Goal: Book appointment/travel/reservation

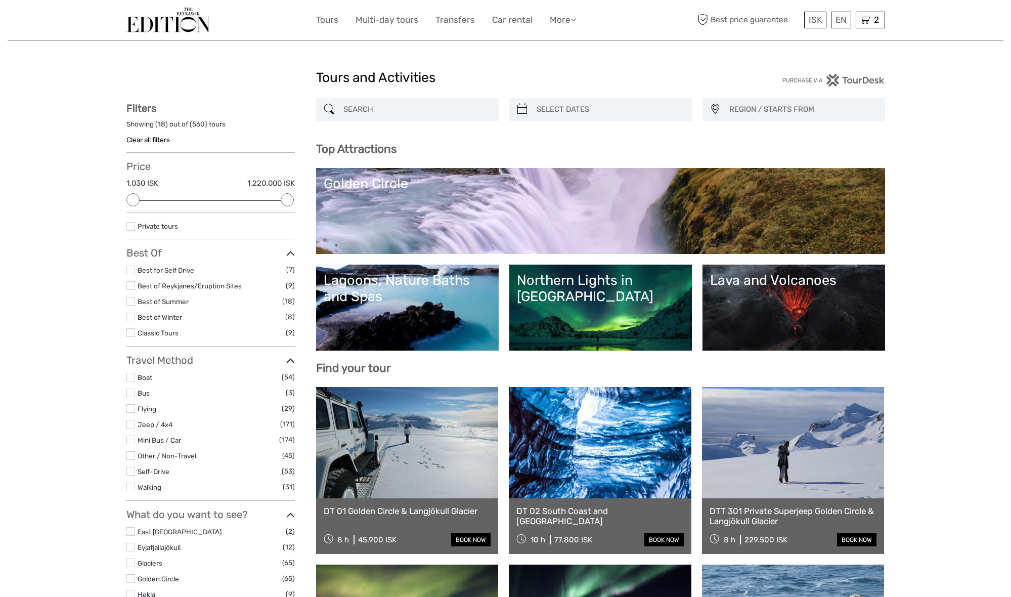
select select
click at [452, 275] on div "Lagoons, Nature Baths and Spas" at bounding box center [407, 288] width 167 height 33
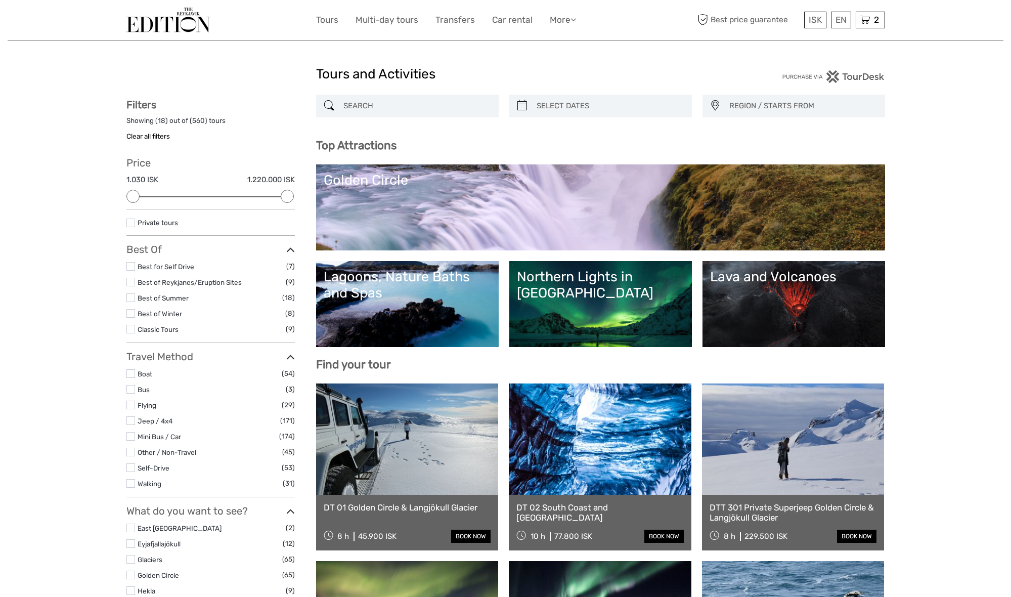
click at [131, 416] on label at bounding box center [130, 420] width 9 height 9
click at [0, 0] on input "checkbox" at bounding box center [0, 0] width 0 height 0
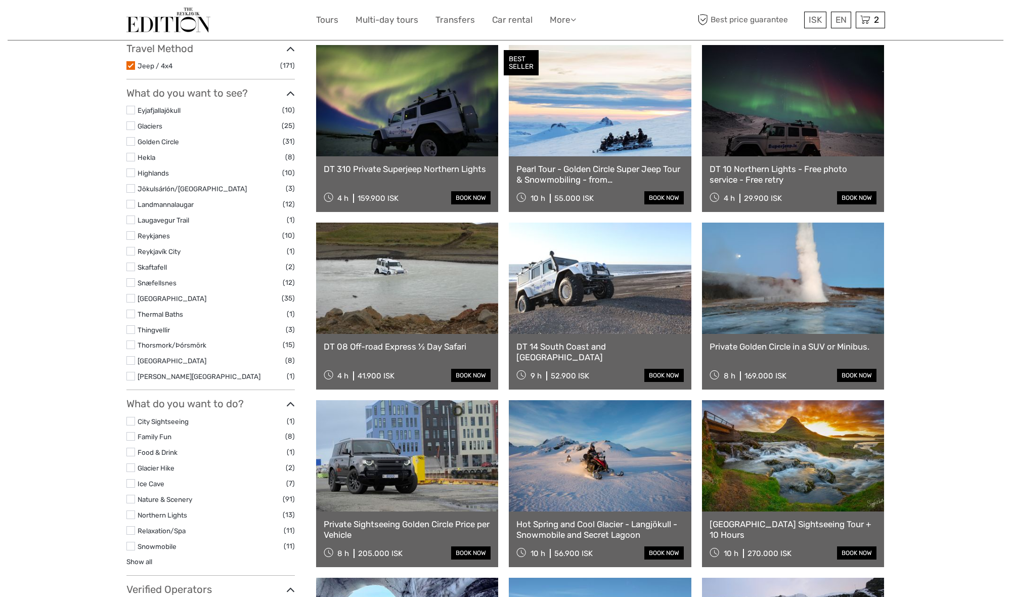
scroll to position [297, 0]
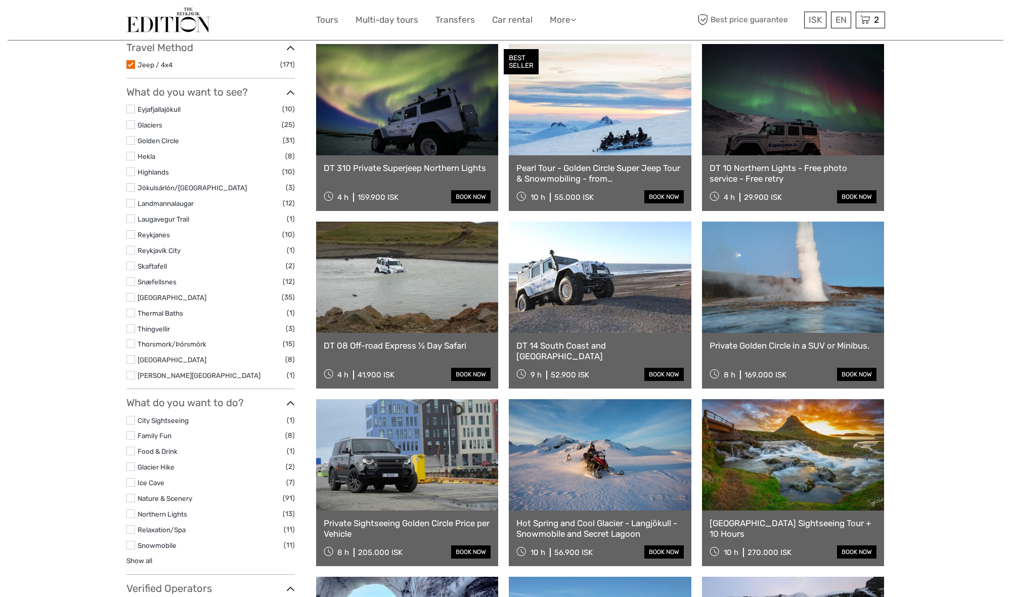
click at [414, 520] on link "Private Sightseeing Golden Circle Price per Vehicle" at bounding box center [407, 528] width 167 height 21
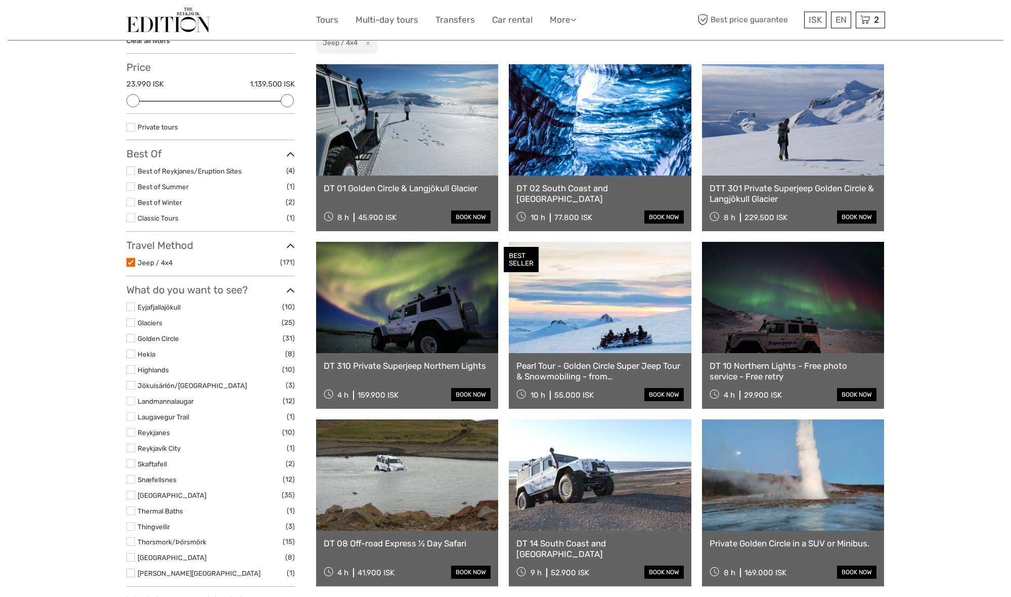
scroll to position [96, 0]
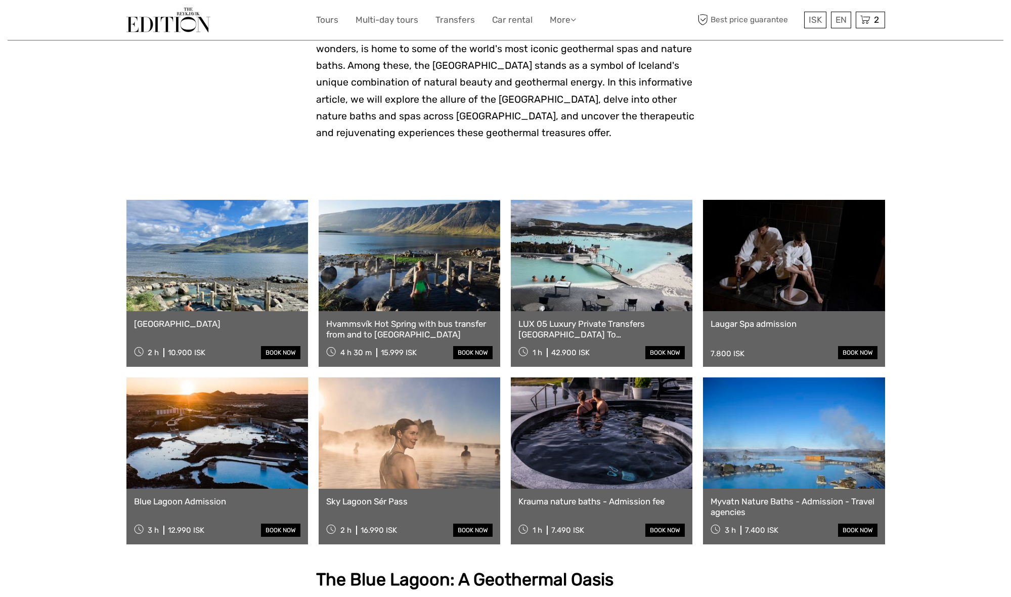
scroll to position [268, 0]
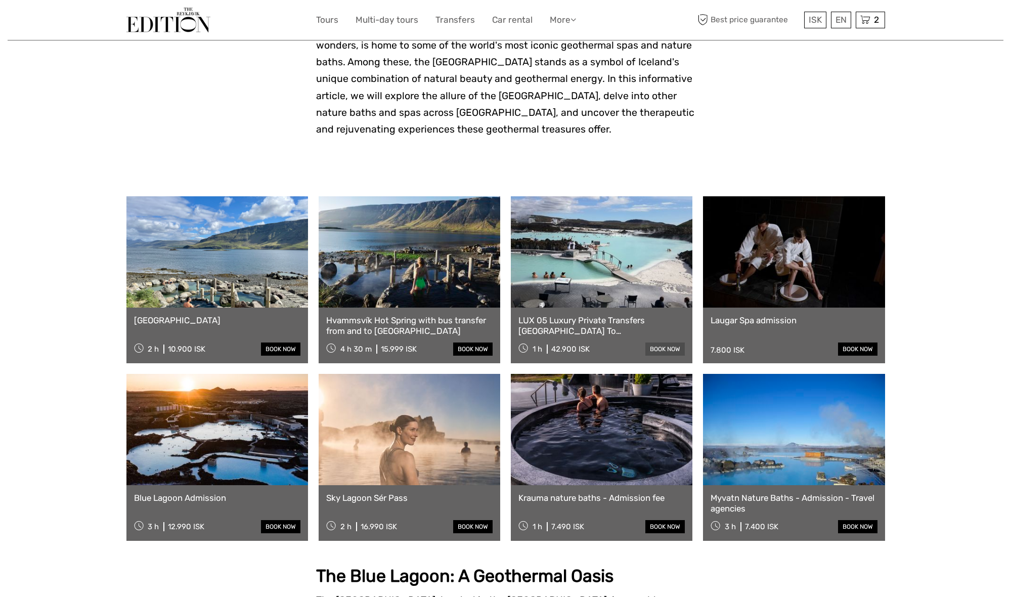
click at [663, 348] on link "book now" at bounding box center [664, 348] width 39 height 13
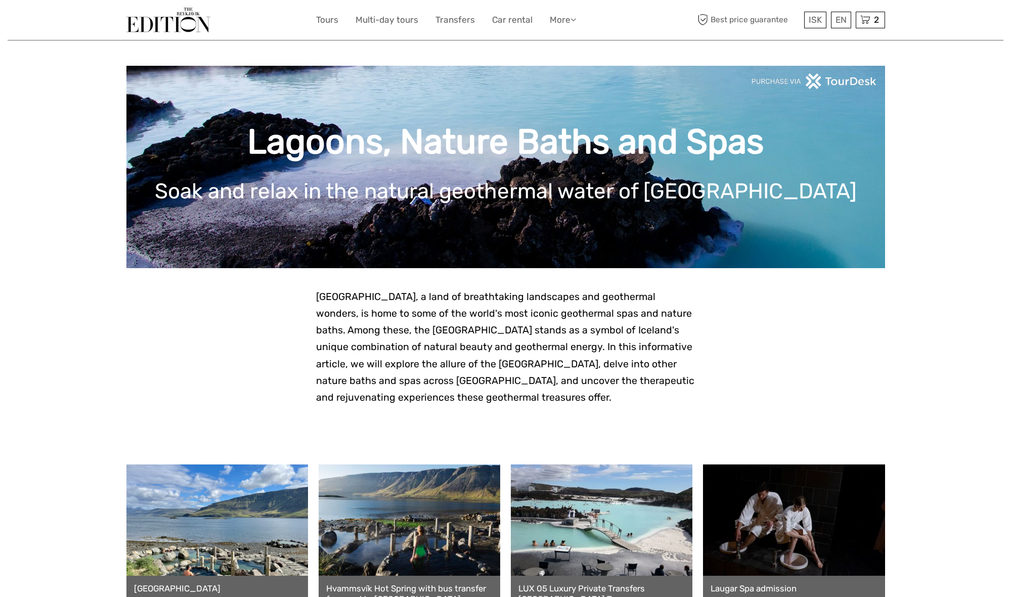
scroll to position [-5, 1]
